Goal: Find specific page/section: Find specific page/section

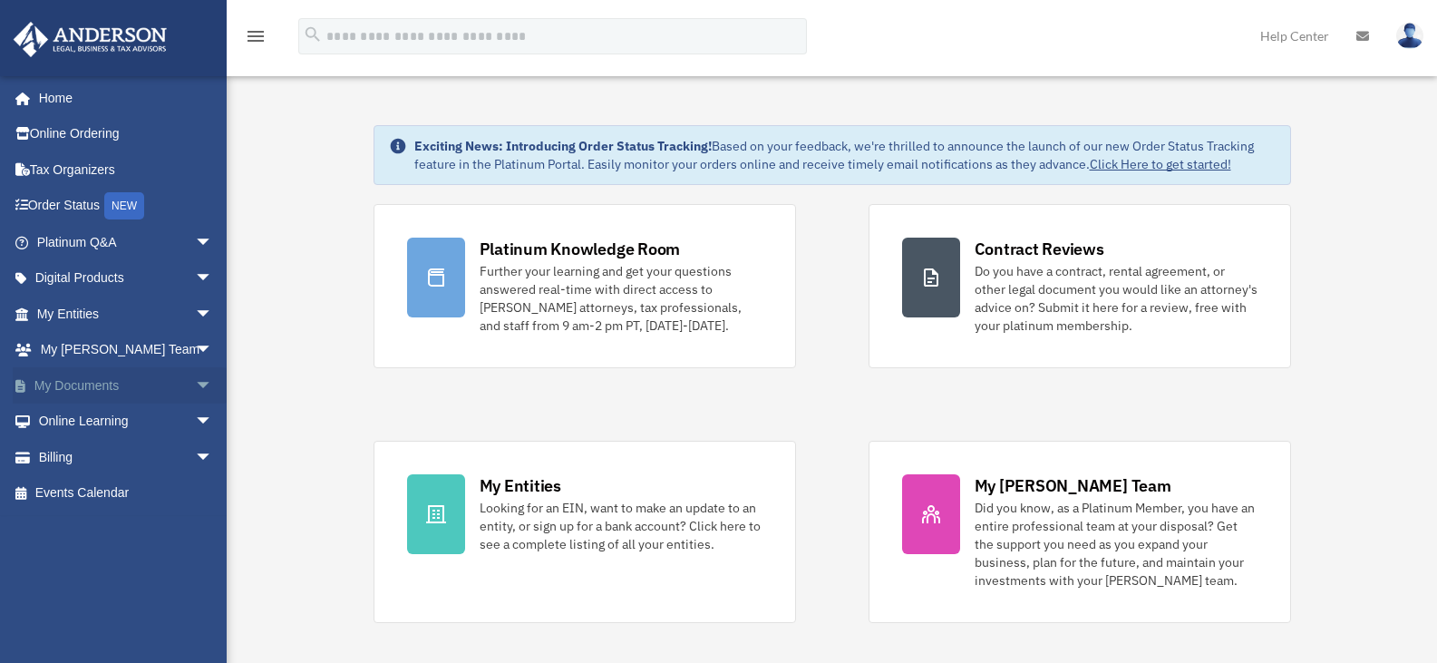
click at [165, 385] on link "My Documents arrow_drop_down" at bounding box center [127, 385] width 228 height 36
click at [195, 384] on span "arrow_drop_down" at bounding box center [213, 385] width 36 height 37
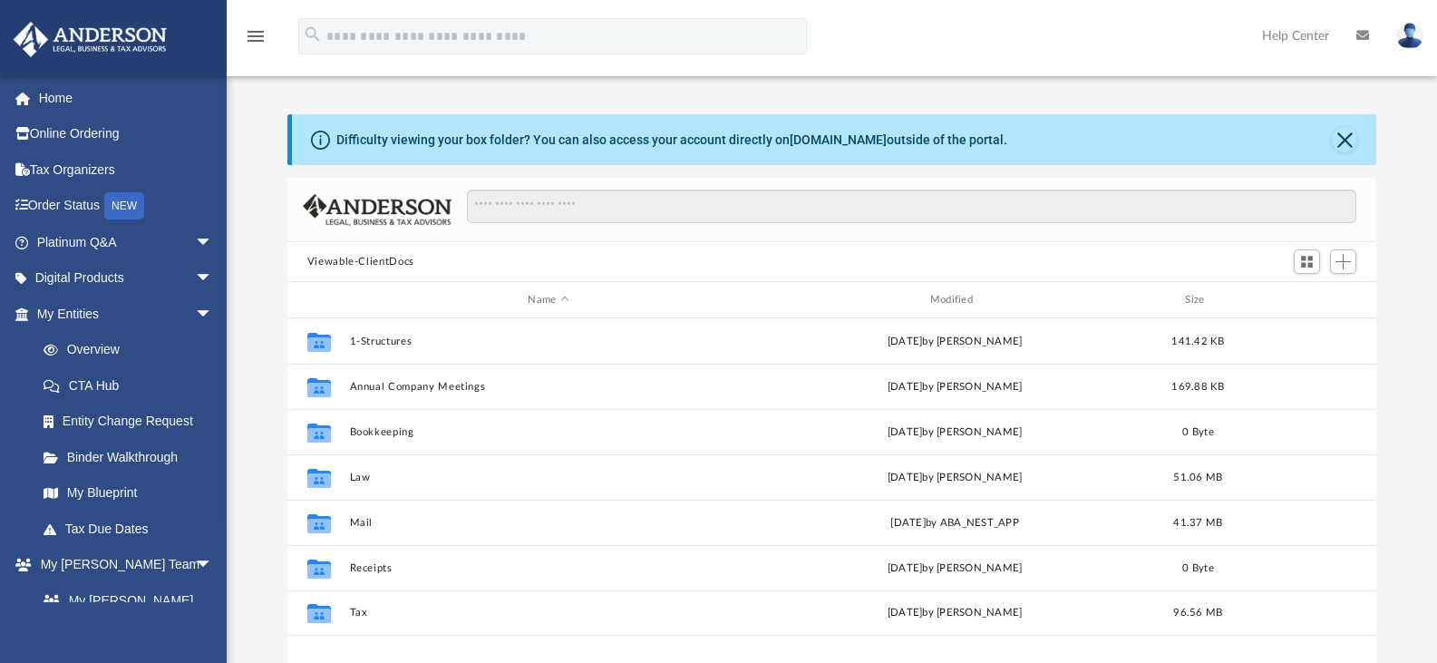
scroll to position [399, 1075]
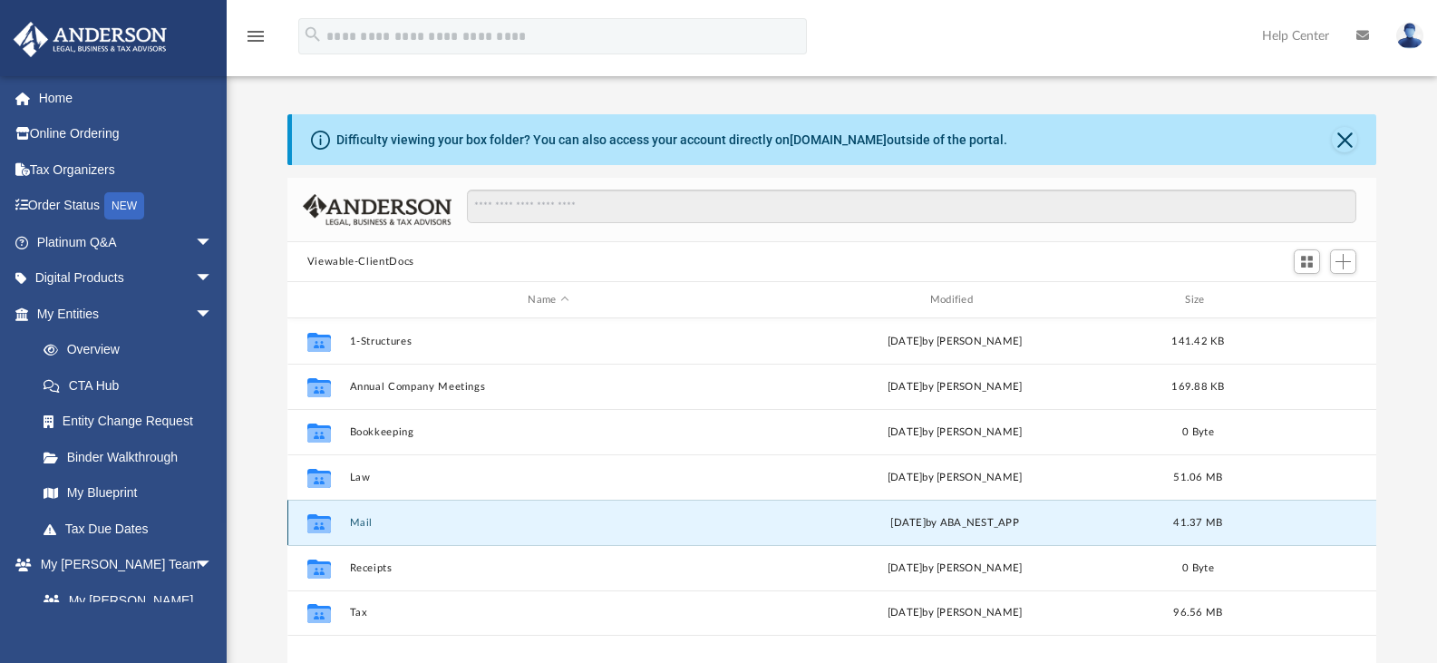
click at [363, 521] on button "Mail" at bounding box center [548, 523] width 398 height 12
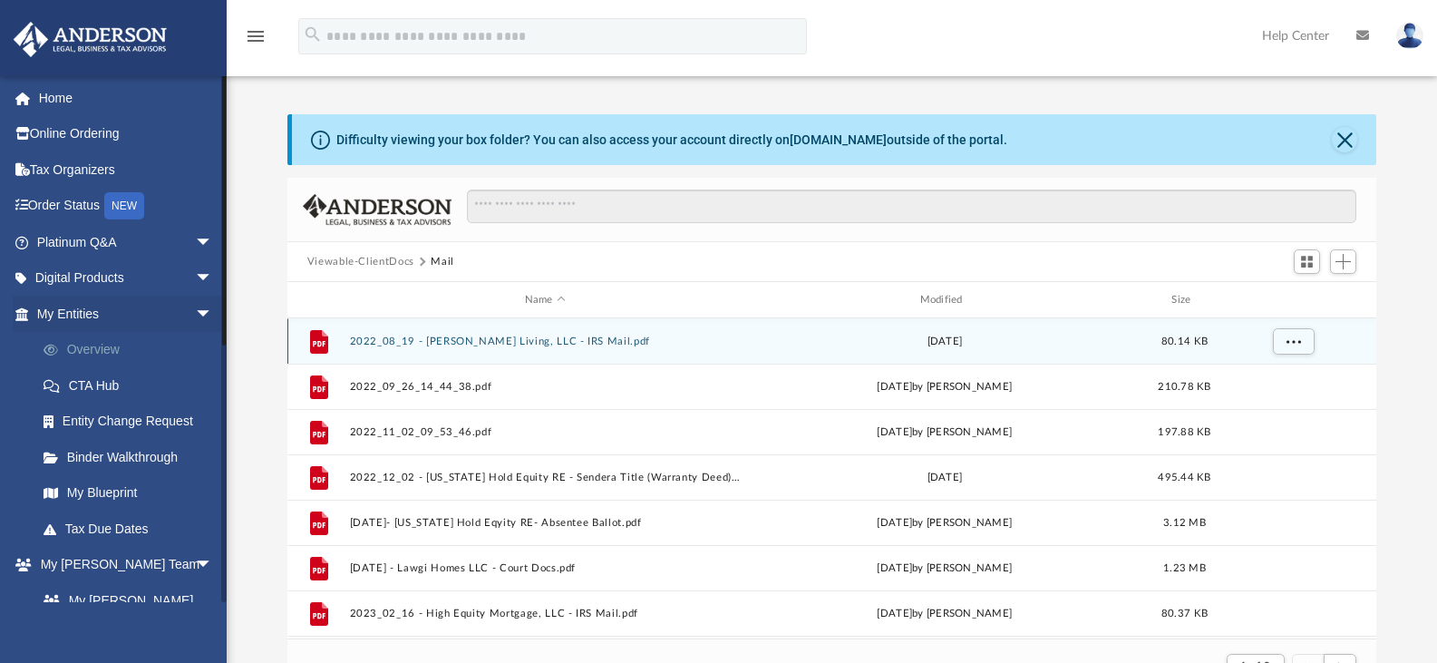
scroll to position [343, 1075]
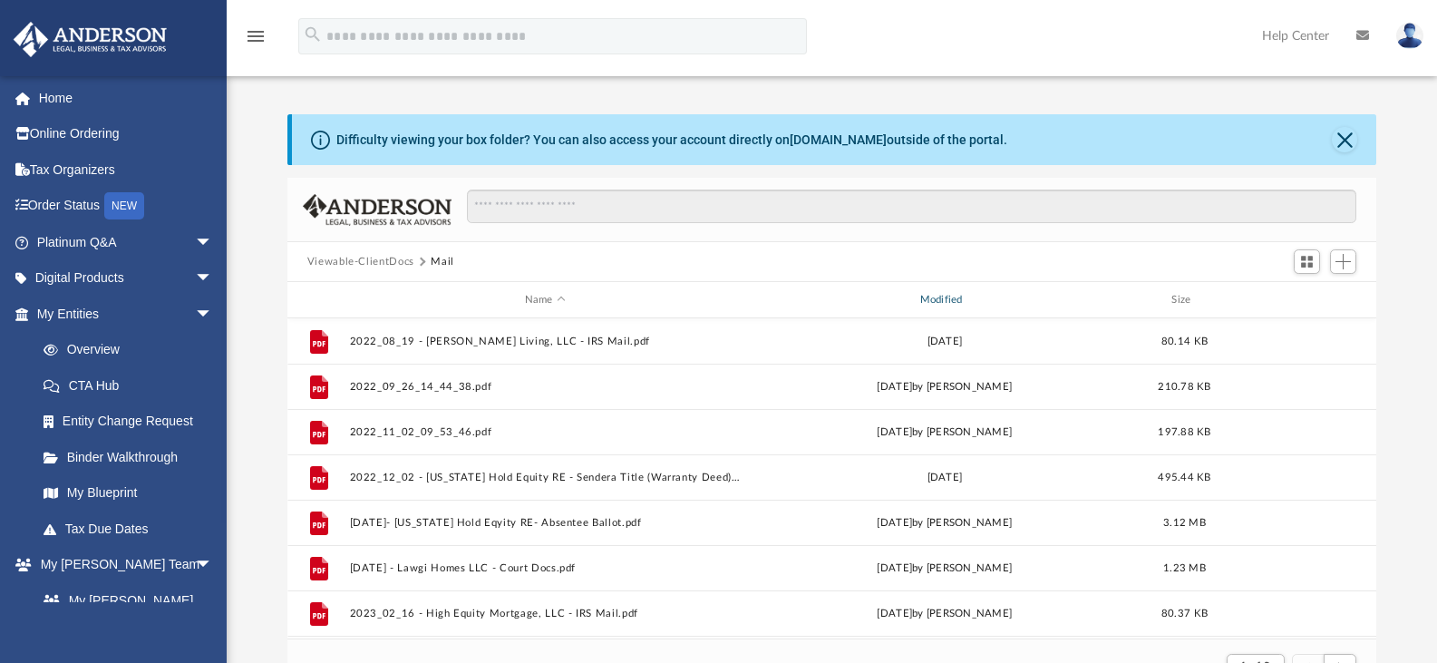
click at [927, 293] on div "Modified" at bounding box center [944, 300] width 392 height 16
click at [943, 298] on div "Modified" at bounding box center [944, 300] width 392 height 16
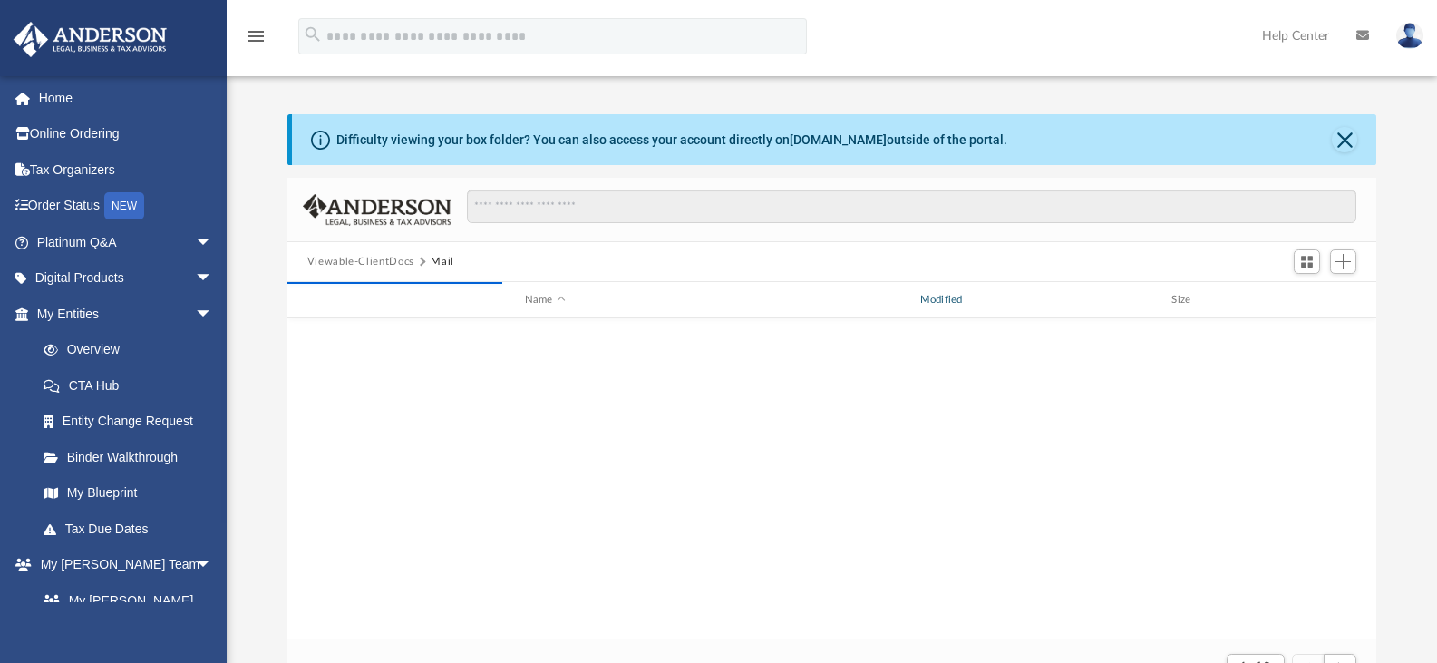
scroll to position [0, 0]
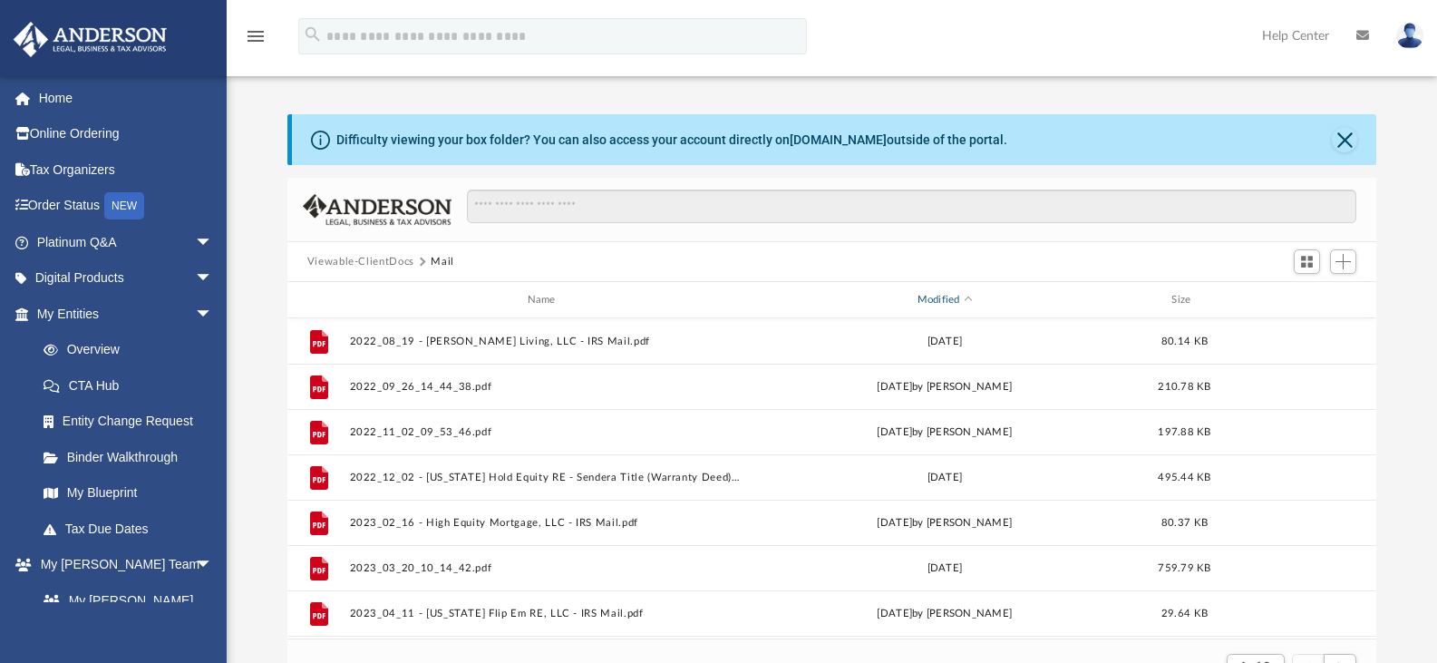
click at [935, 296] on div "Modified" at bounding box center [944, 300] width 392 height 16
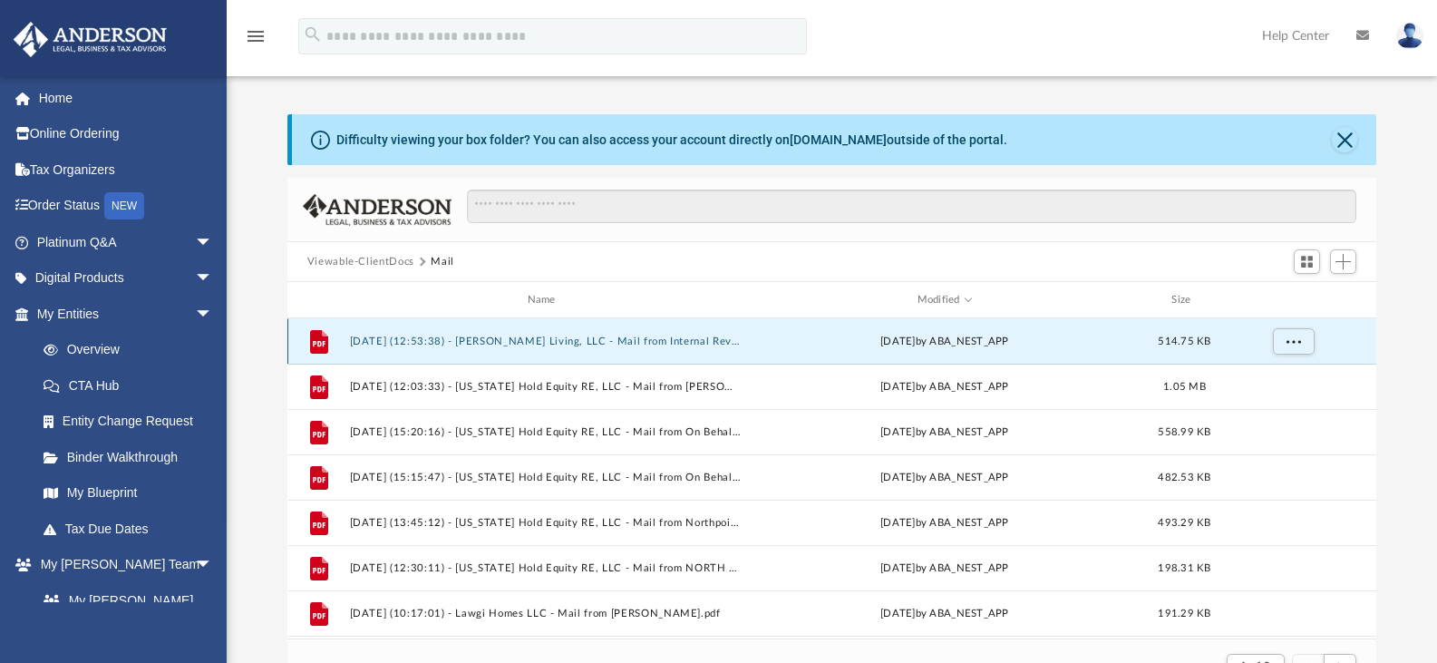
click at [610, 344] on button "2025.08.14 (12:53:38) - Perteet Living, LLC - Mail from Internal Revenue Servic…" at bounding box center [545, 341] width 392 height 12
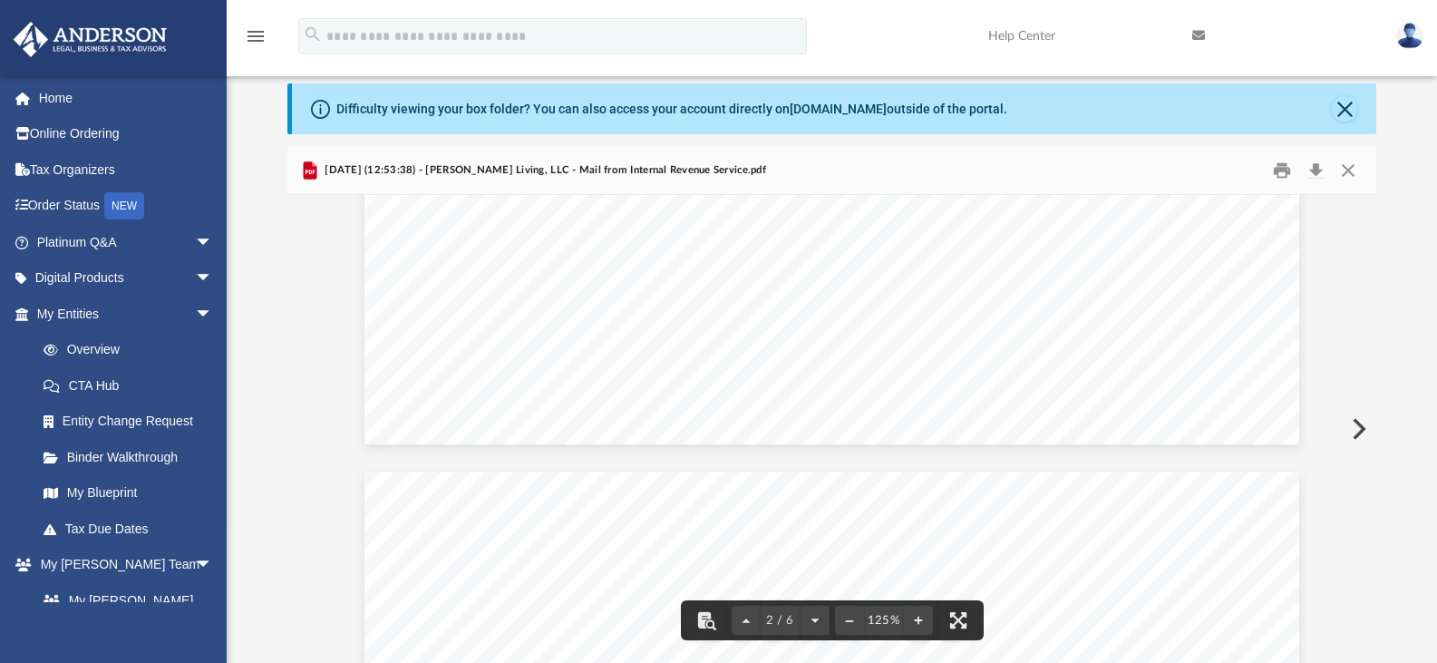
scroll to position [997, 0]
